Goal: Check status: Check status

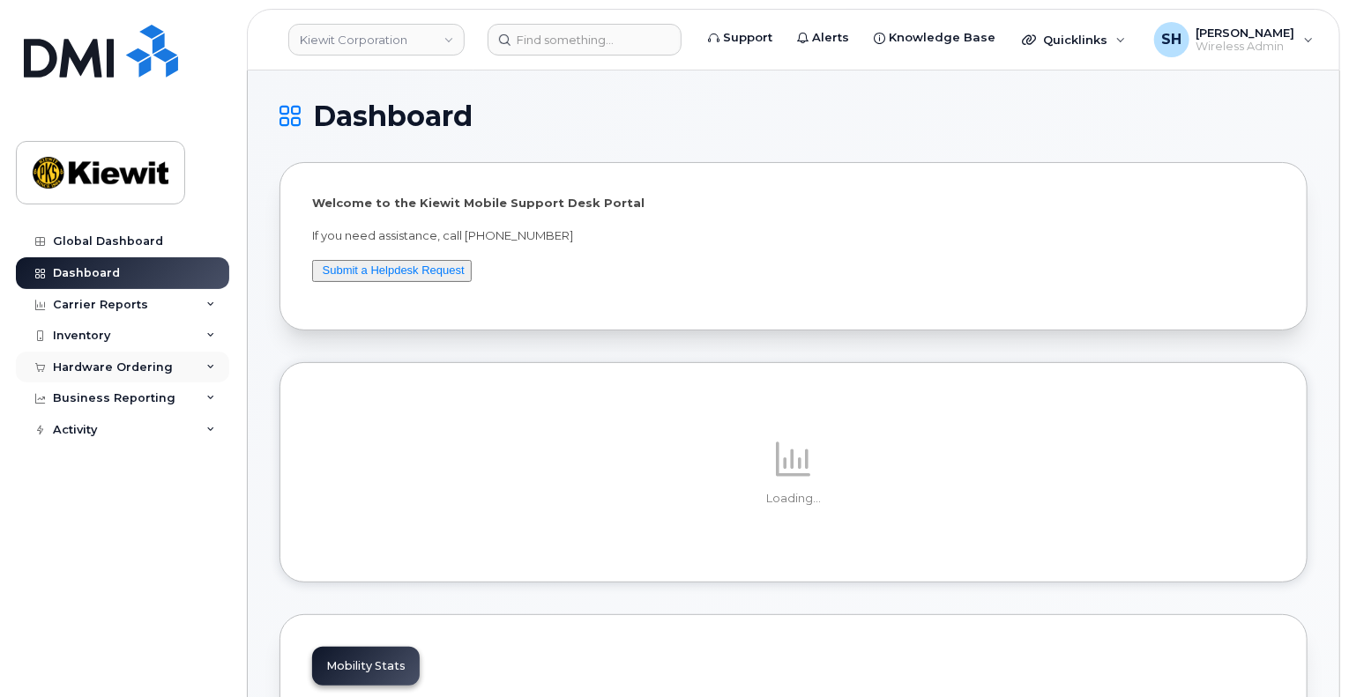
click at [221, 366] on div "Hardware Ordering" at bounding box center [122, 368] width 213 height 32
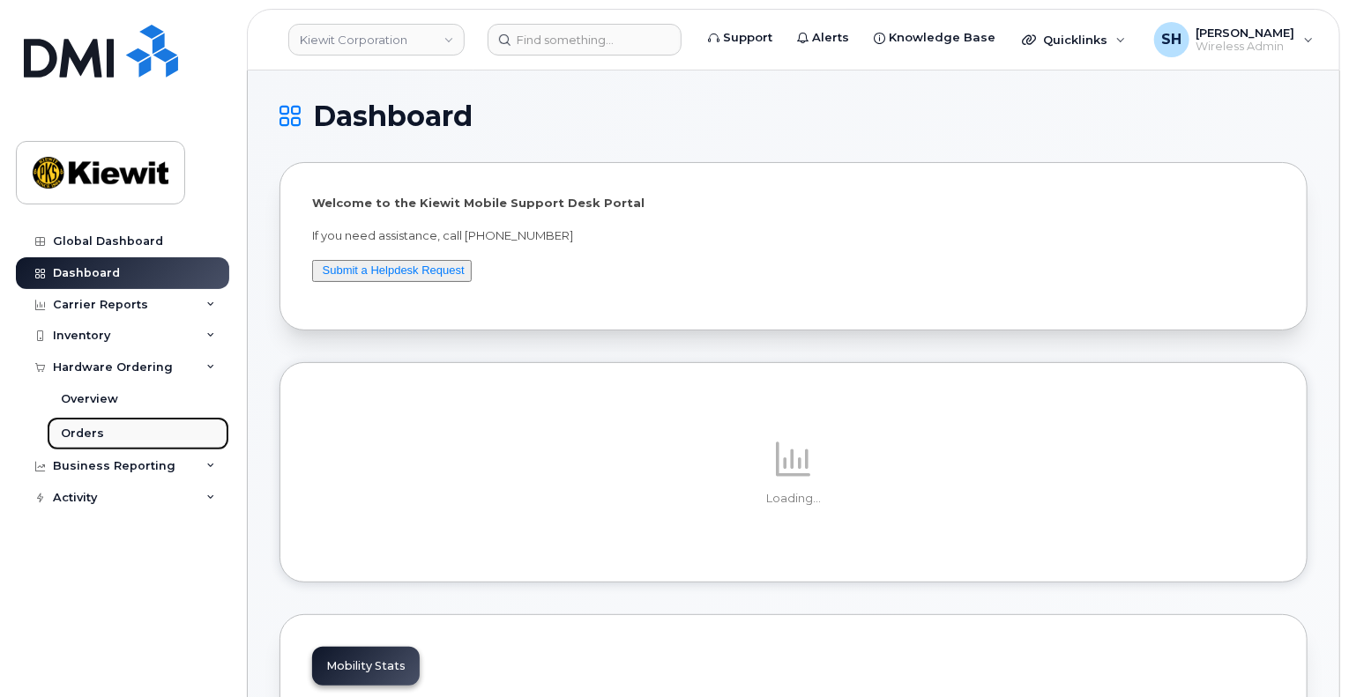
click at [116, 436] on link "Orders" at bounding box center [138, 433] width 182 height 33
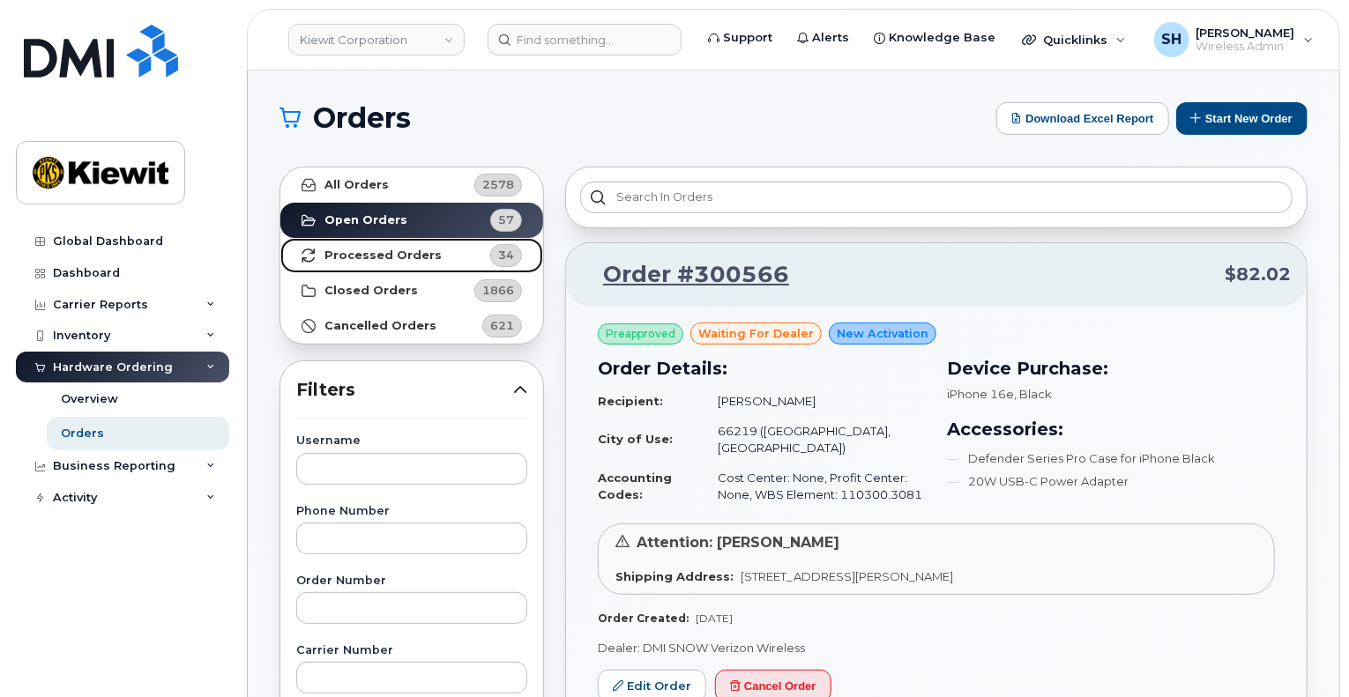
click at [384, 252] on strong "Processed Orders" at bounding box center [382, 256] width 117 height 14
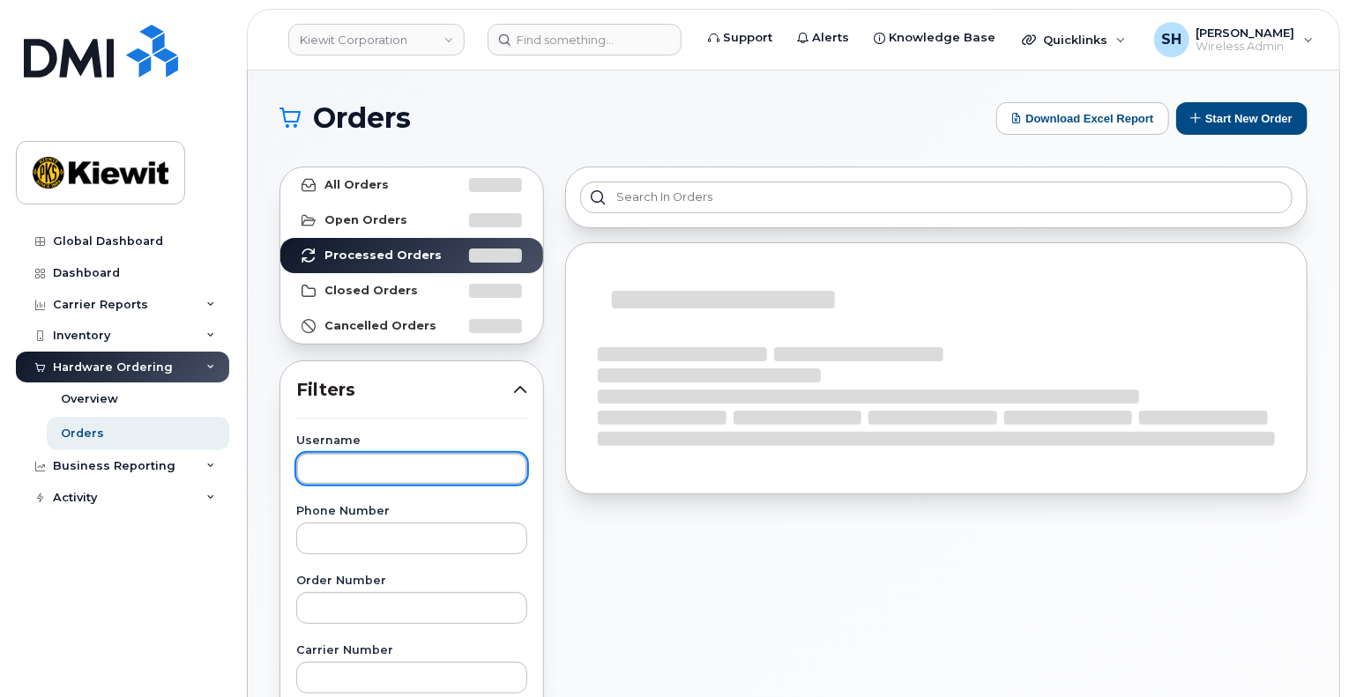
click at [389, 475] on input "text" at bounding box center [411, 469] width 231 height 32
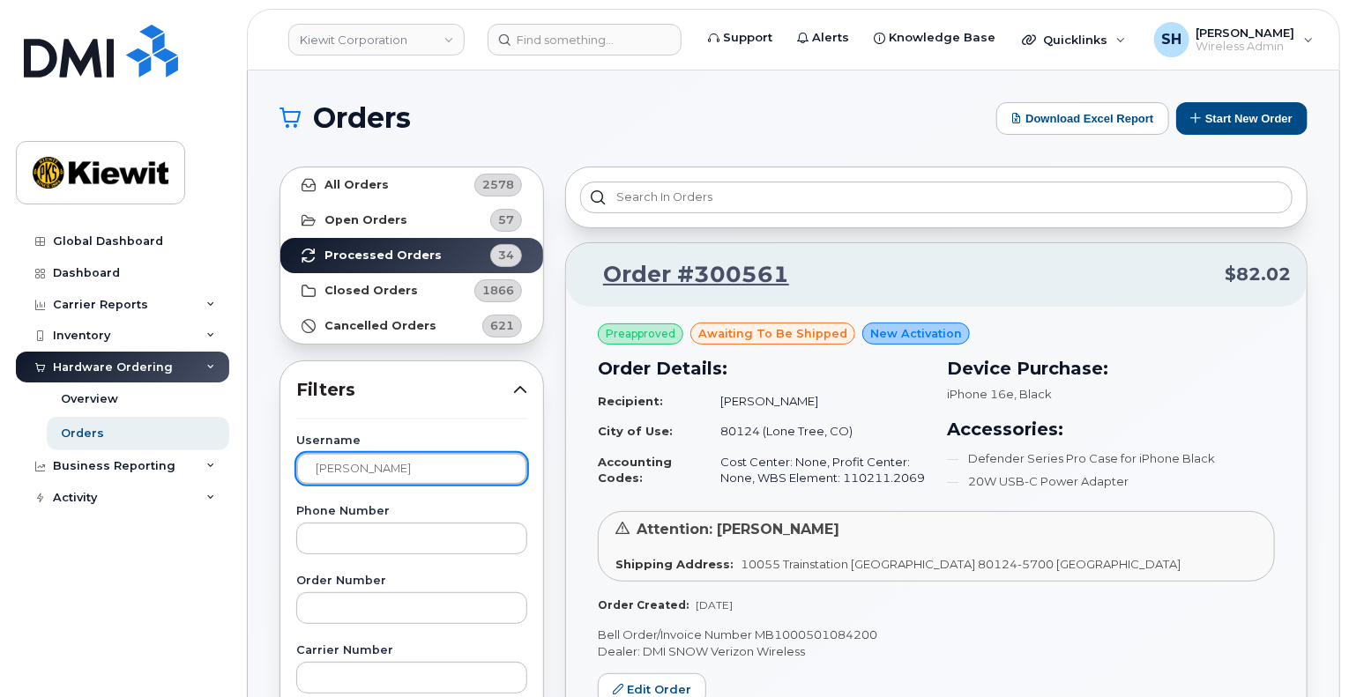
type input "[PERSON_NAME]"
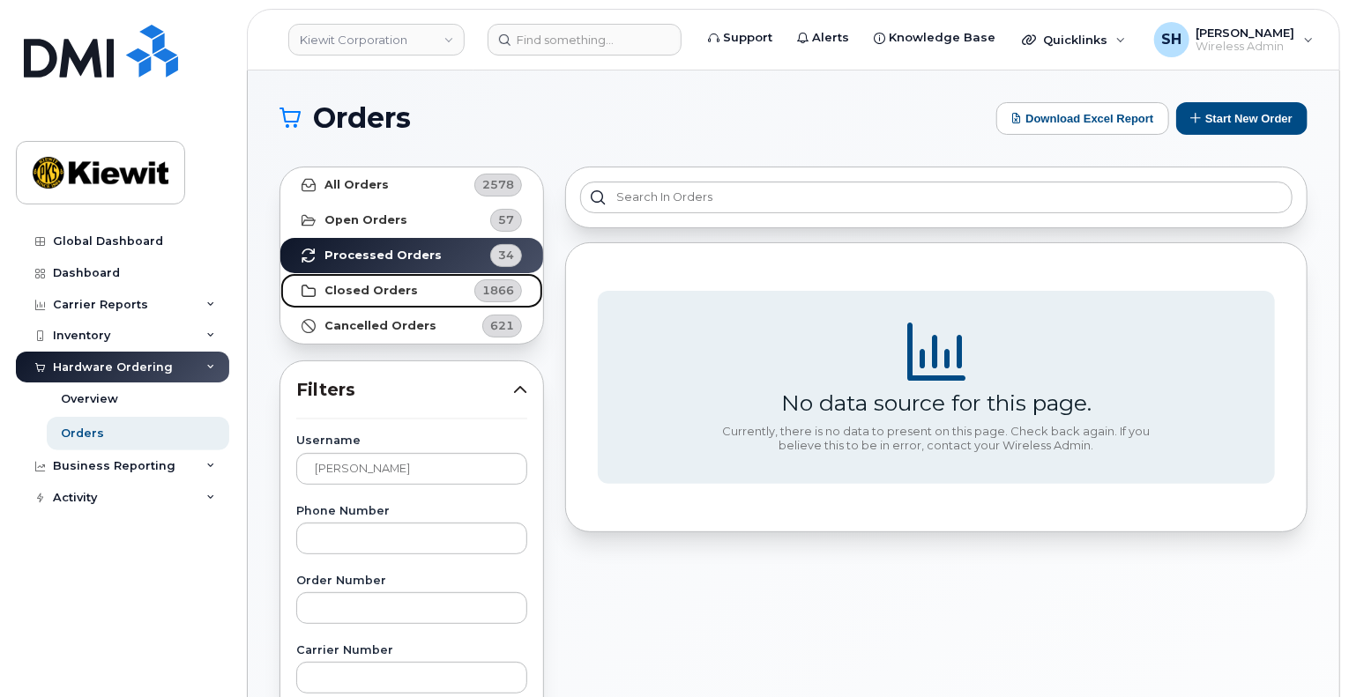
click at [374, 285] on strong "Closed Orders" at bounding box center [370, 291] width 93 height 14
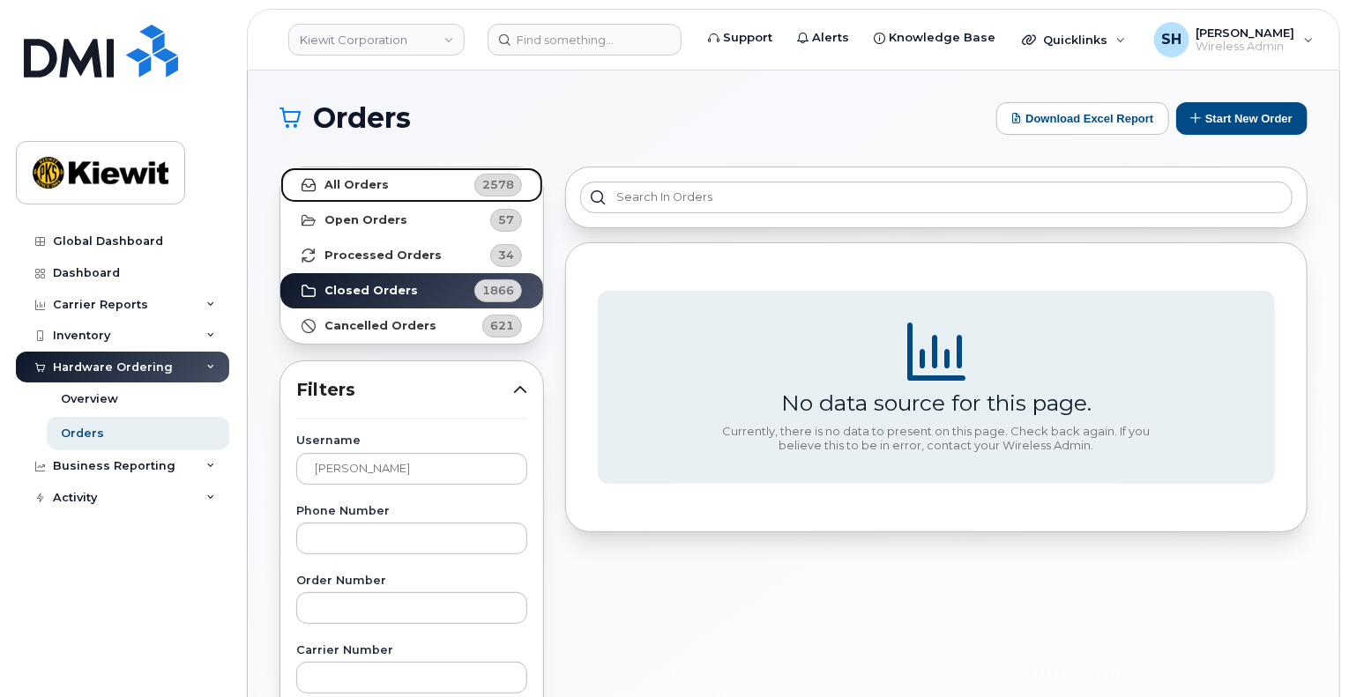
click at [381, 180] on strong "All Orders" at bounding box center [356, 185] width 64 height 14
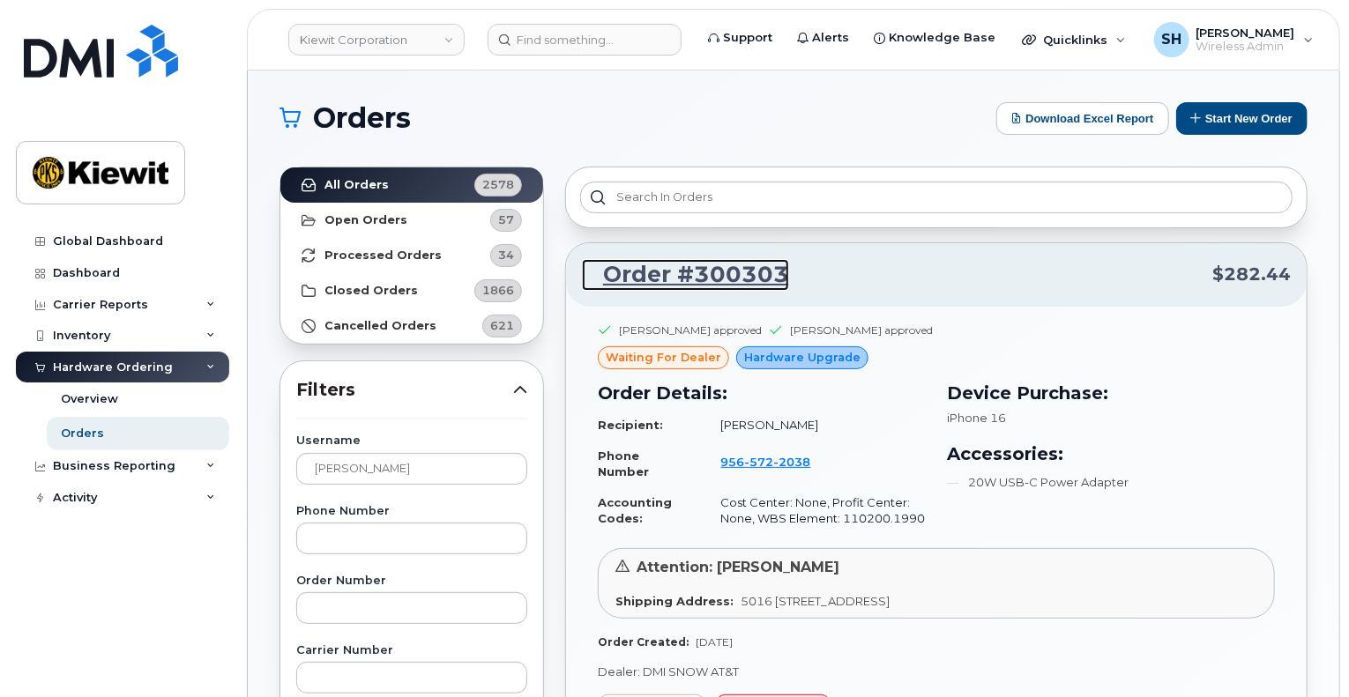
click at [733, 267] on link "Order #300303" at bounding box center [685, 275] width 207 height 32
